Goal: Book appointment/travel/reservation

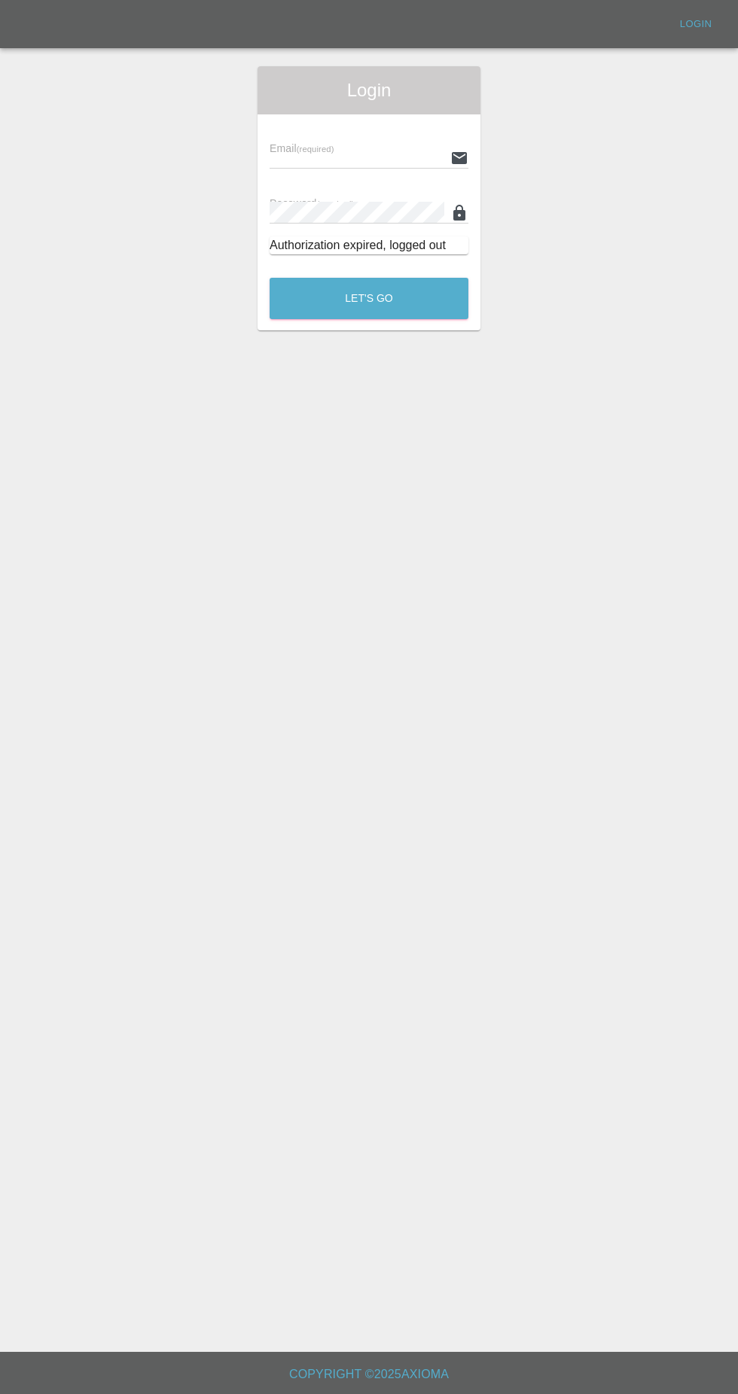
click at [364, 117] on div "Email (required) Password (required) Authorization expired, logged out" at bounding box center [368, 190] width 223 height 152
click at [399, 156] on input "text" at bounding box center [356, 158] width 175 height 22
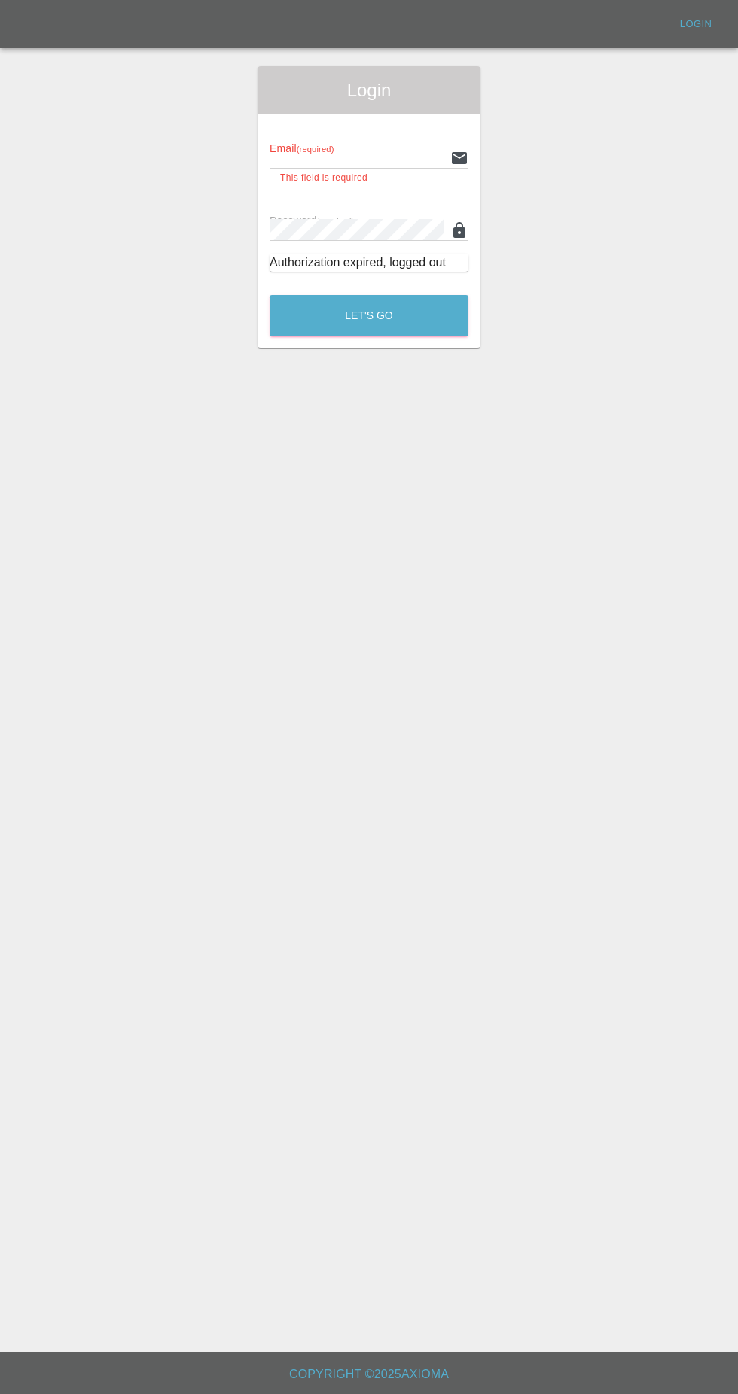
type input "[EMAIL_ADDRESS][DOMAIN_NAME]"
click at [269, 295] on button "Let's Go" at bounding box center [368, 315] width 199 height 41
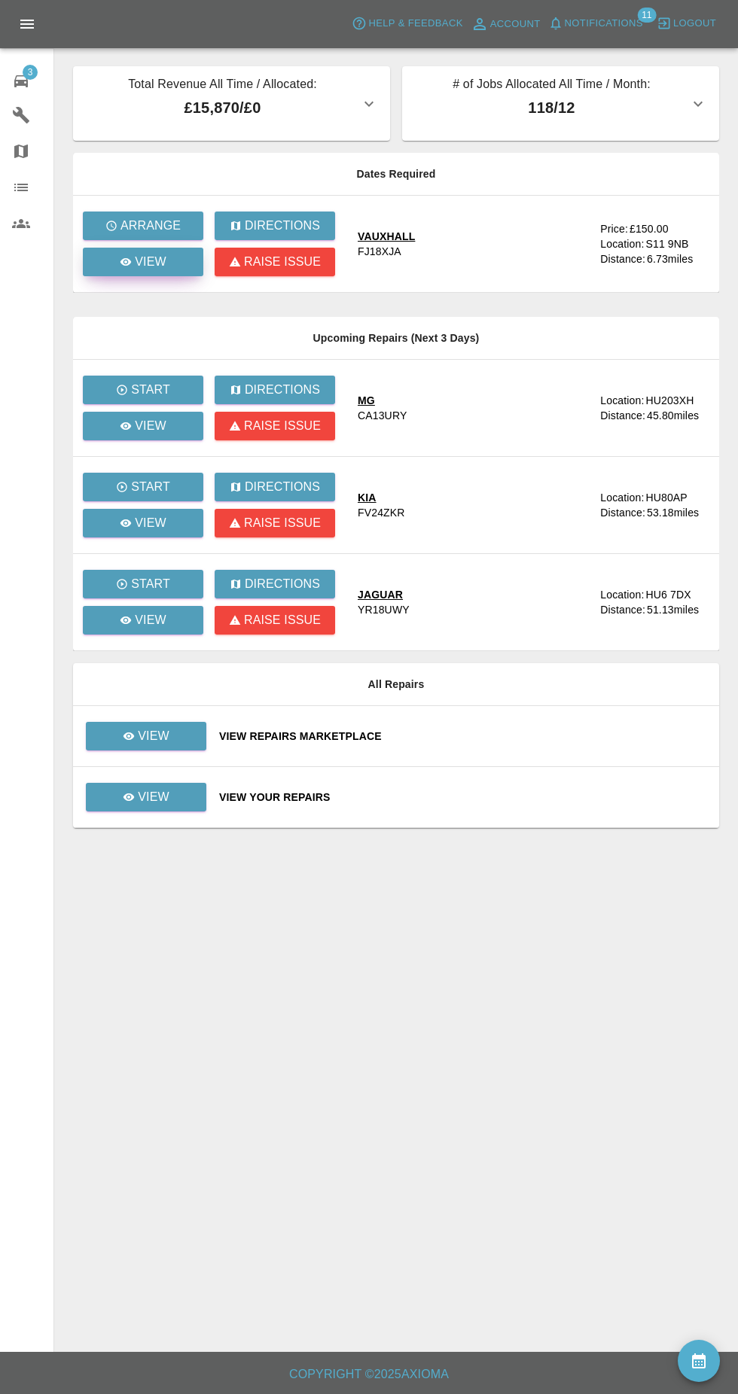
click at [177, 274] on link "View" at bounding box center [143, 262] width 120 height 29
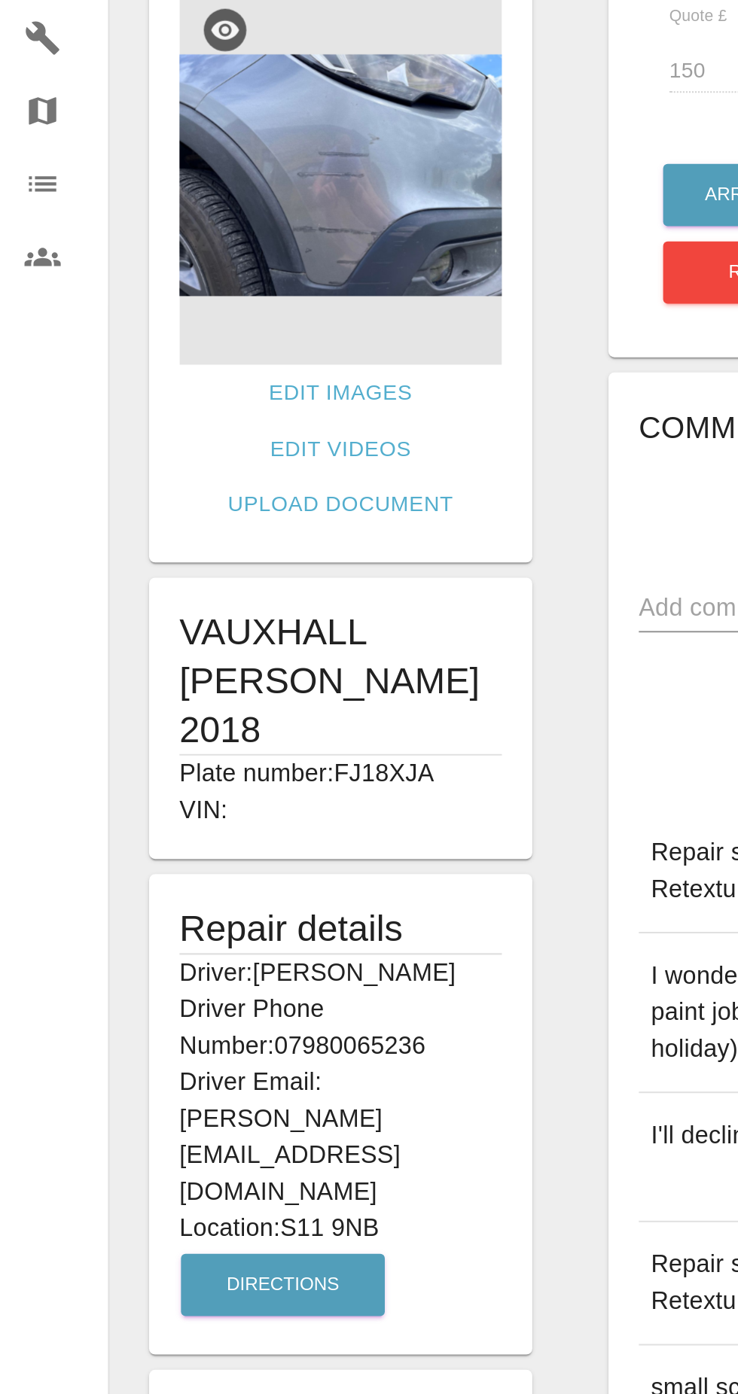
click at [202, 207] on img at bounding box center [169, 183] width 160 height 188
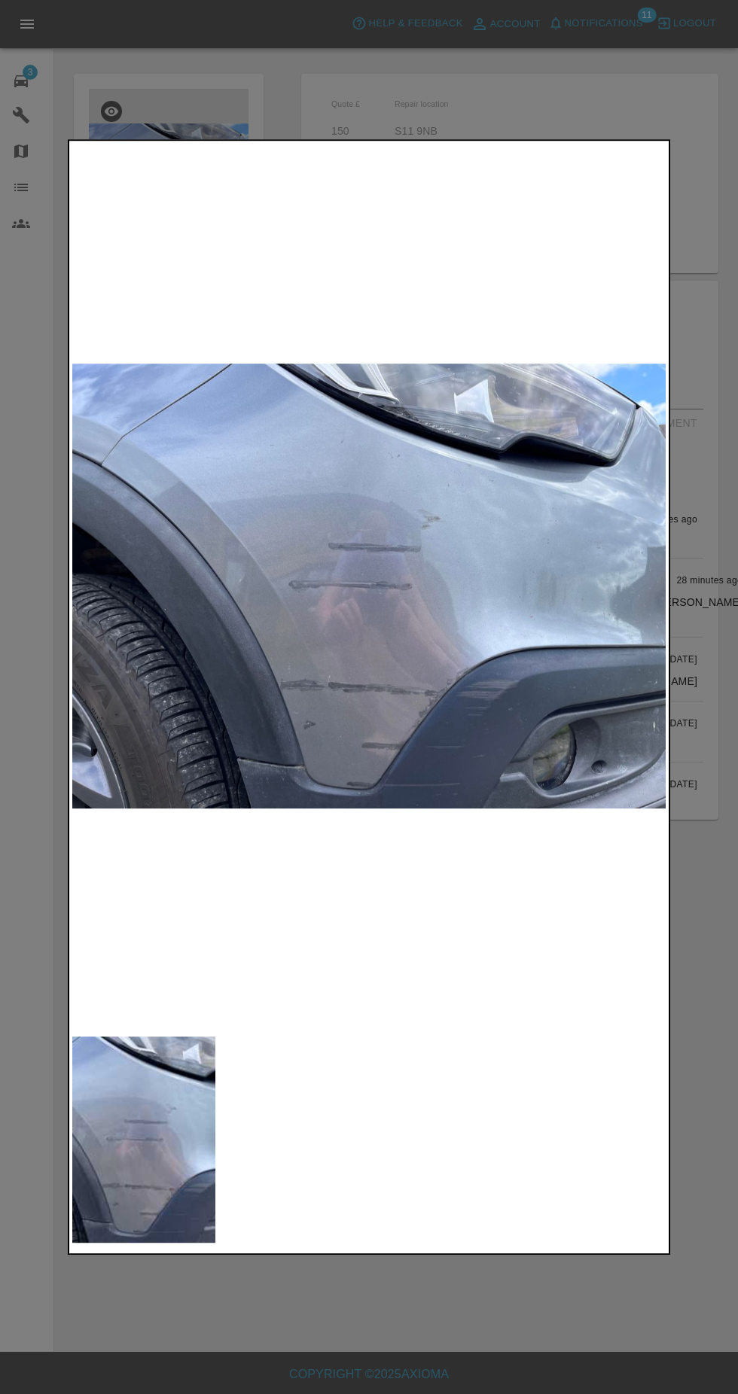
click at [665, 121] on div at bounding box center [369, 697] width 738 height 1394
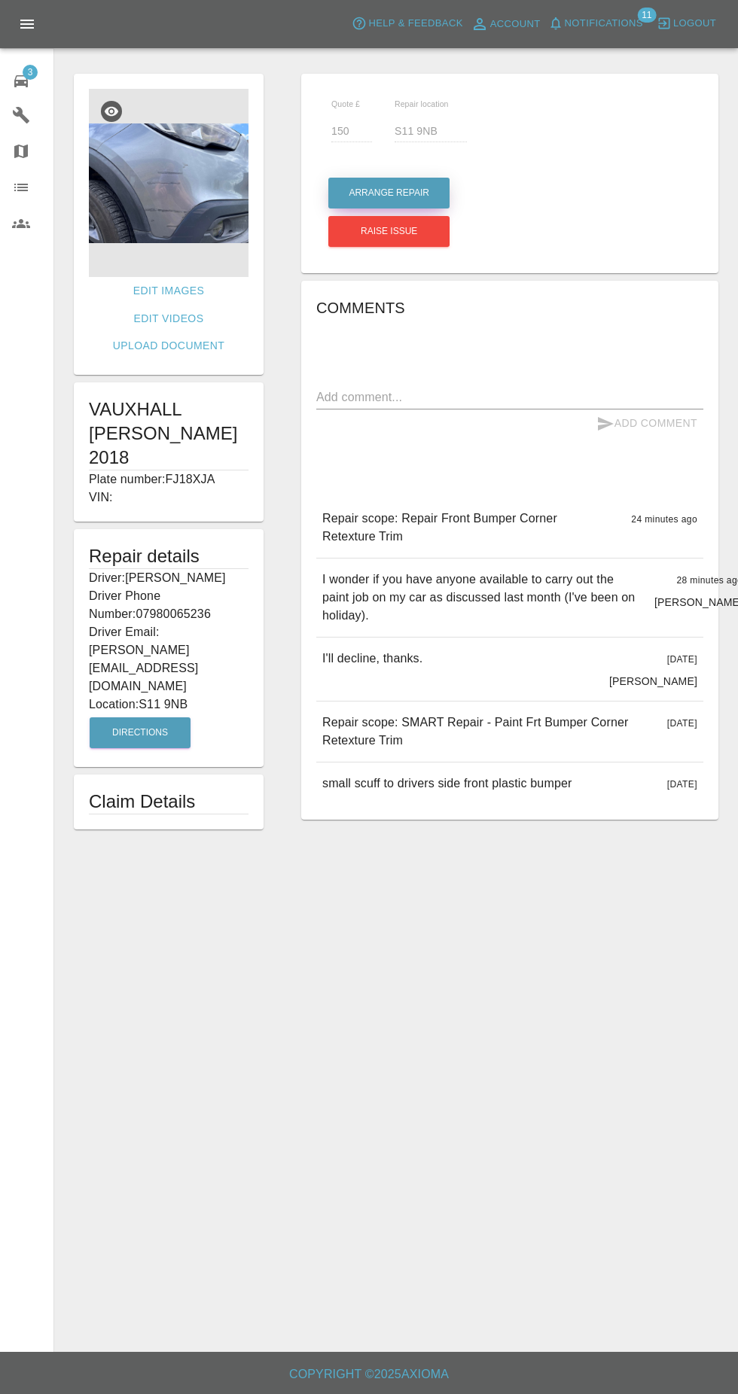
click at [443, 191] on button "Arrange Repair" at bounding box center [388, 193] width 121 height 31
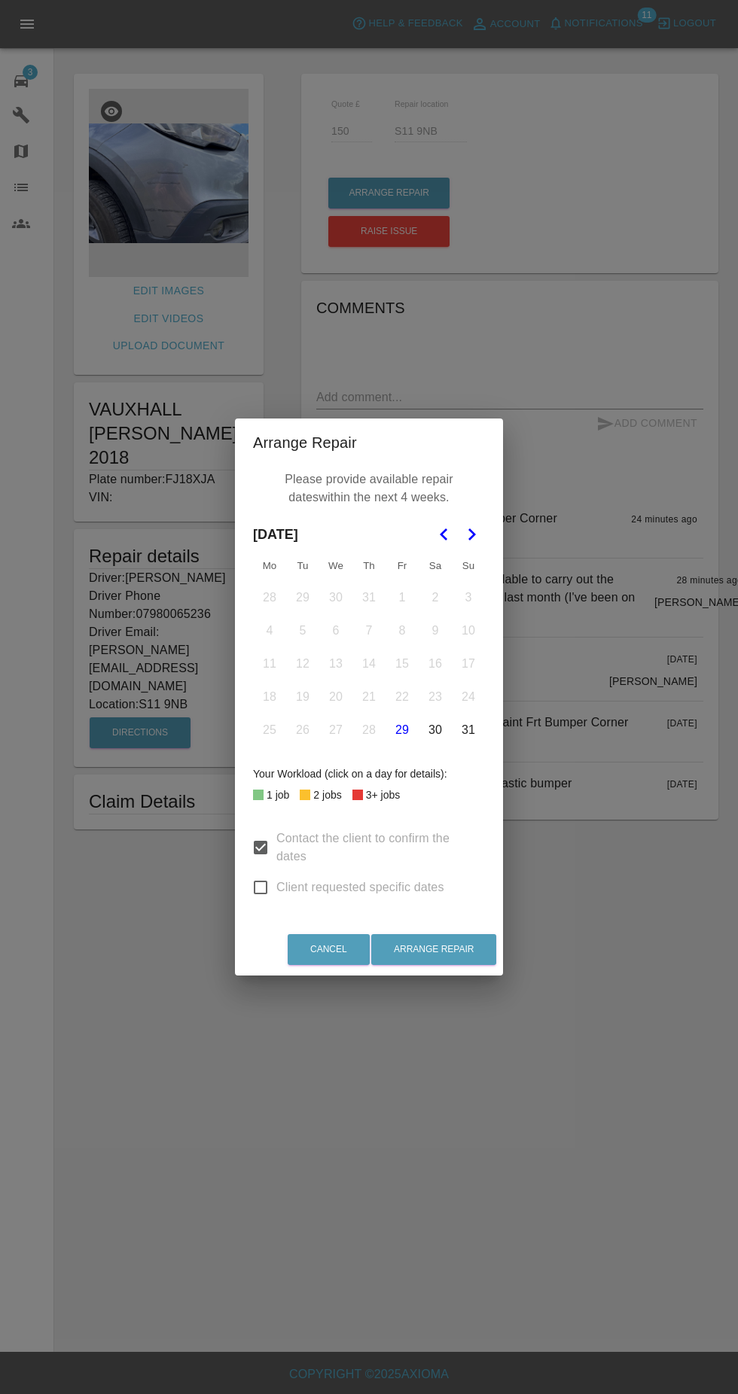
click at [477, 543] on icon "Go to the Next Month" at bounding box center [471, 534] width 18 height 18
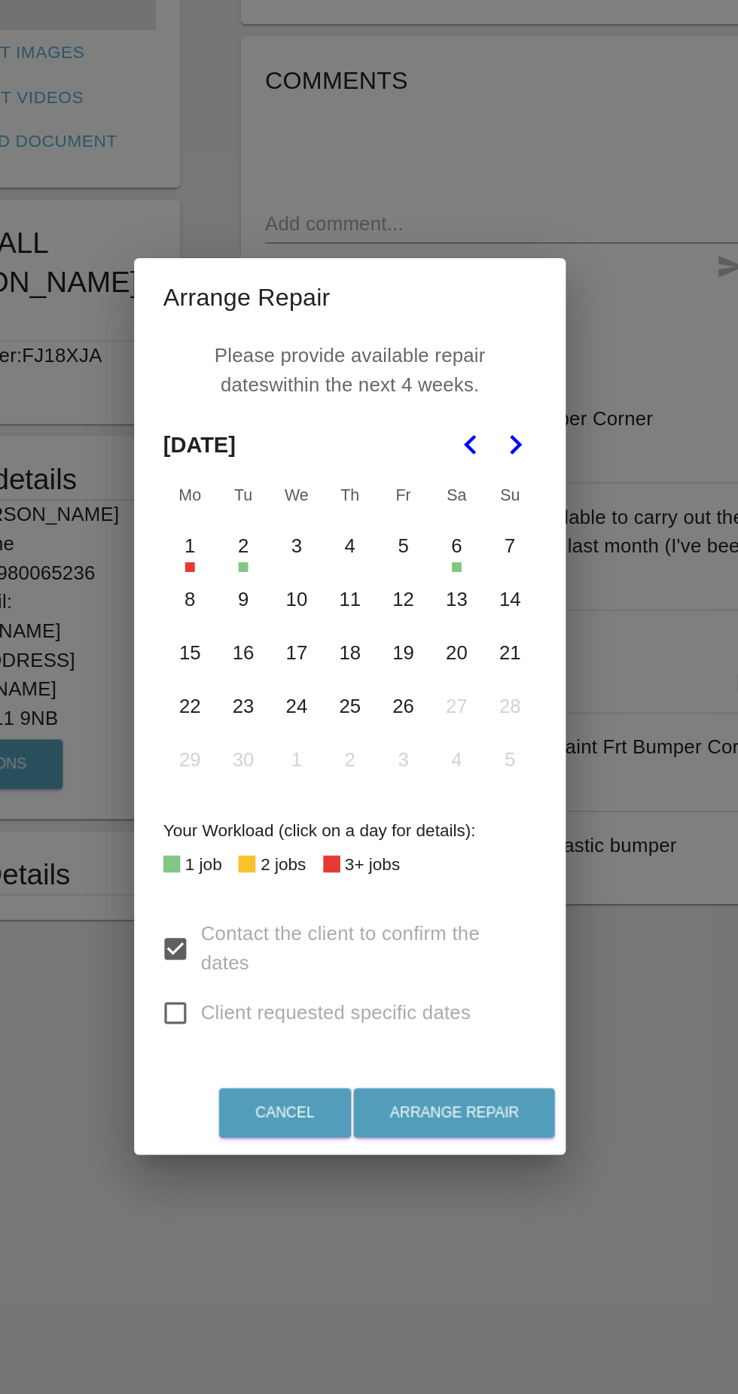
click at [336, 613] on button "3" at bounding box center [336, 598] width 32 height 32
click at [270, 647] on button "8" at bounding box center [270, 631] width 32 height 32
click at [339, 647] on button "10" at bounding box center [336, 631] width 32 height 32
click at [364, 647] on button "11" at bounding box center [369, 631] width 32 height 32
click at [370, 680] on button "18" at bounding box center [369, 664] width 32 height 32
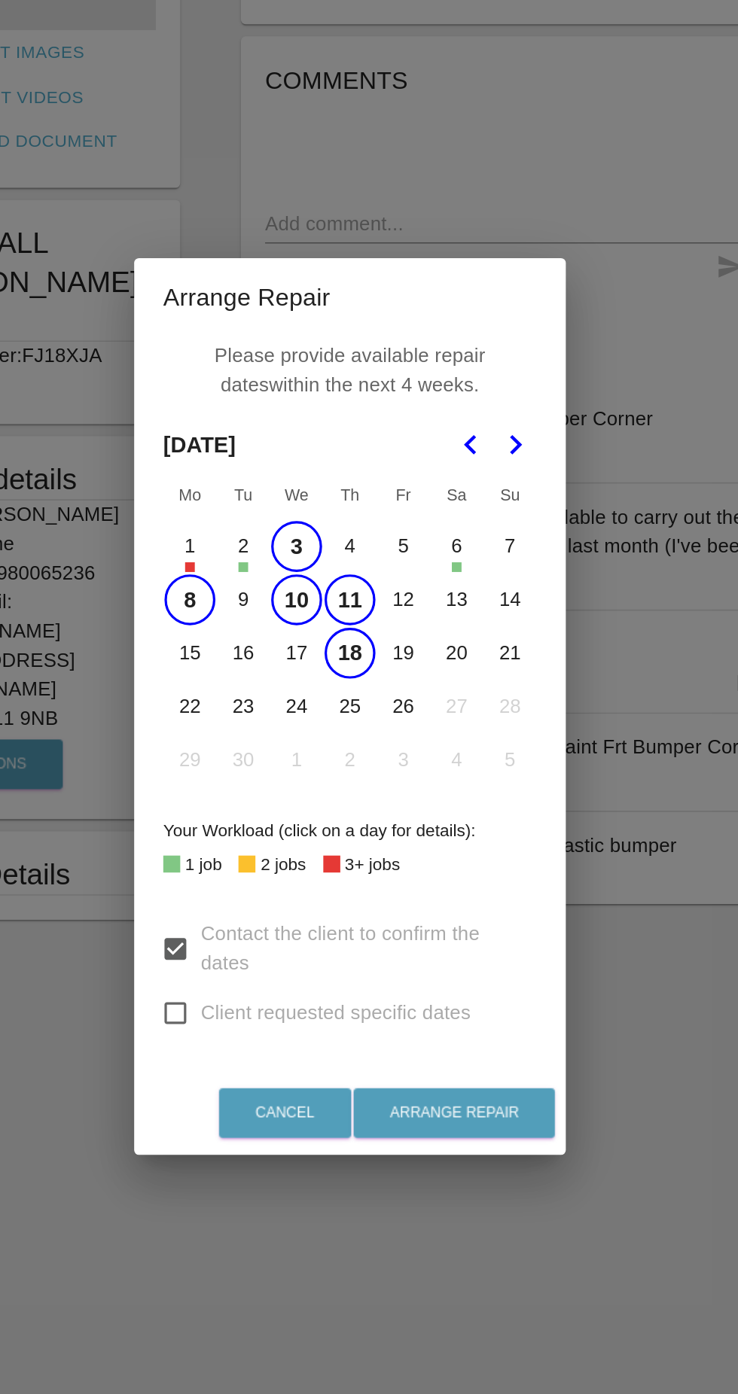
click at [338, 680] on button "17" at bounding box center [336, 664] width 32 height 32
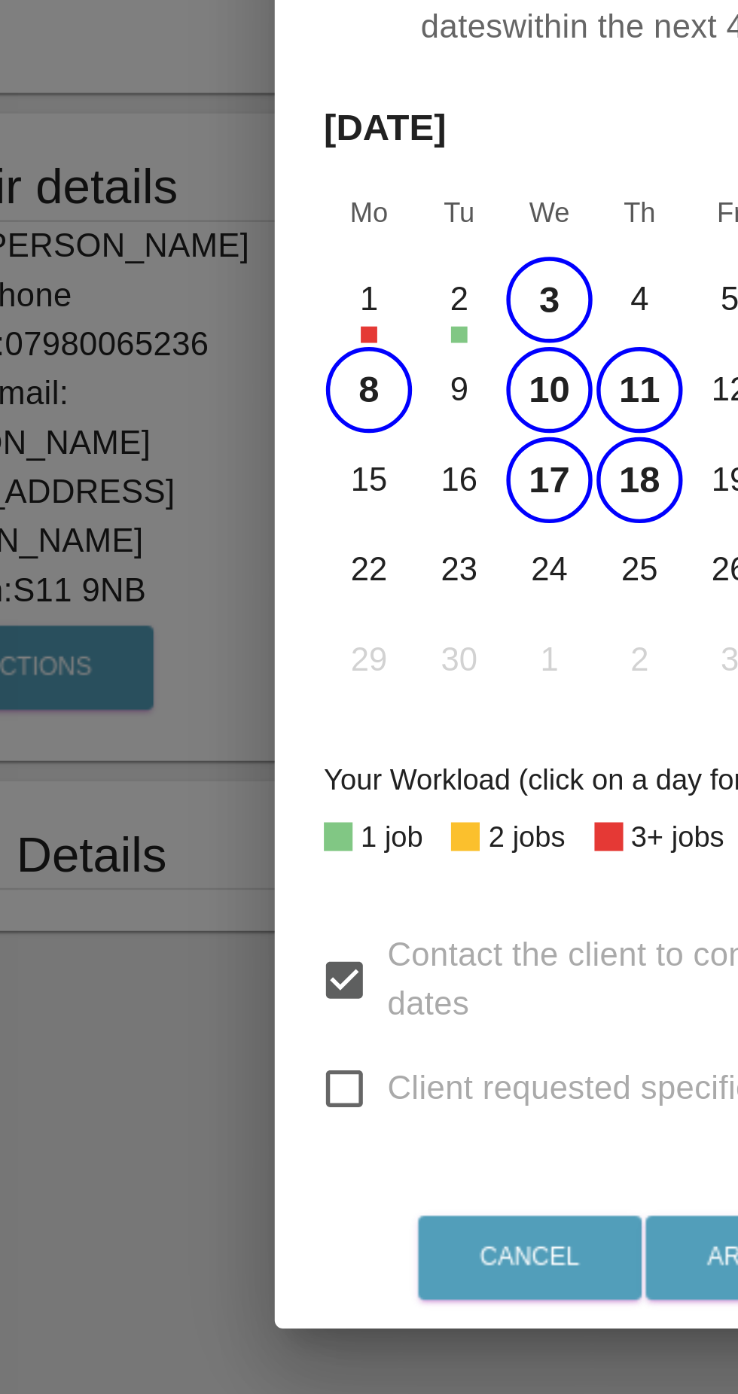
click at [301, 713] on button "23" at bounding box center [303, 697] width 32 height 32
click at [269, 713] on button "22" at bounding box center [270, 697] width 32 height 32
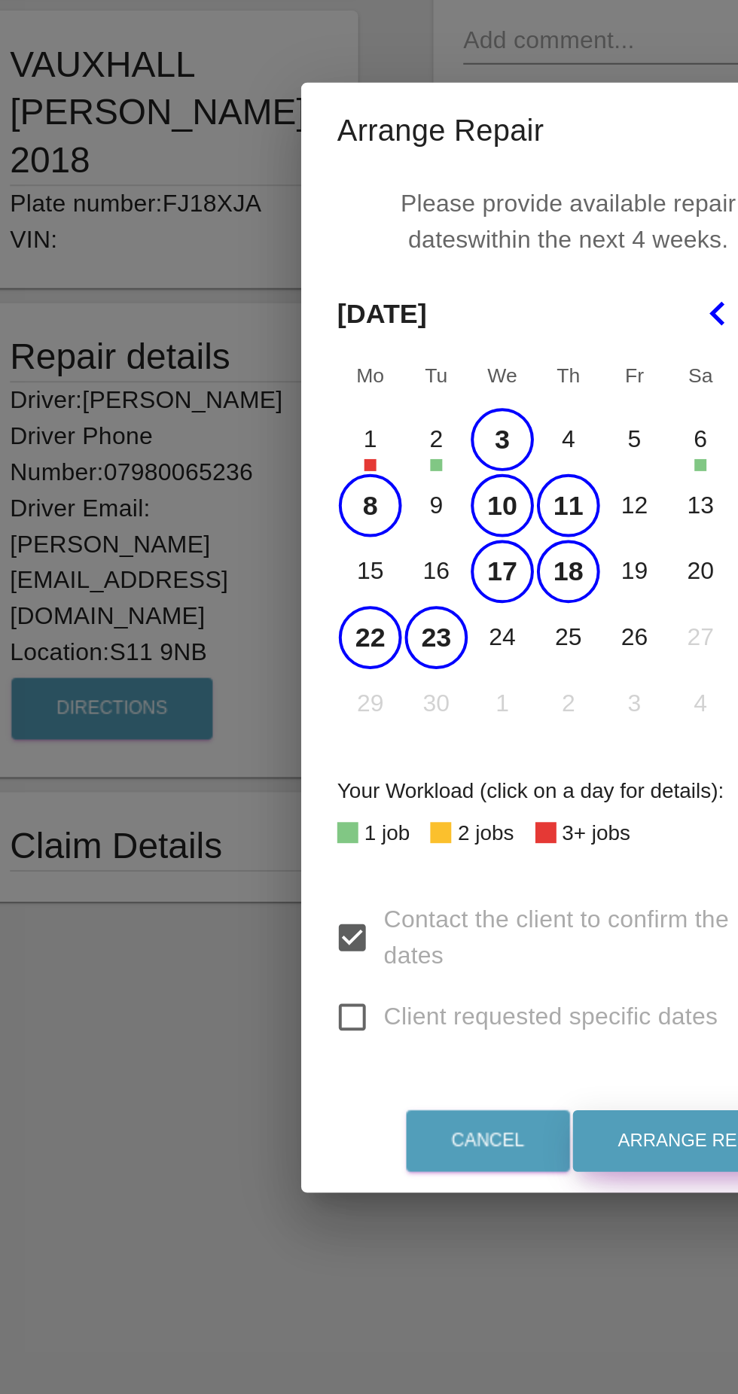
click at [424, 965] on button "Arrange Repair" at bounding box center [433, 949] width 125 height 31
